Goal: Information Seeking & Learning: Check status

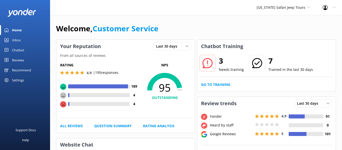
click at [22, 61] on div "Reviews" at bounding box center [18, 60] width 12 height 10
